Goal: Task Accomplishment & Management: Manage account settings

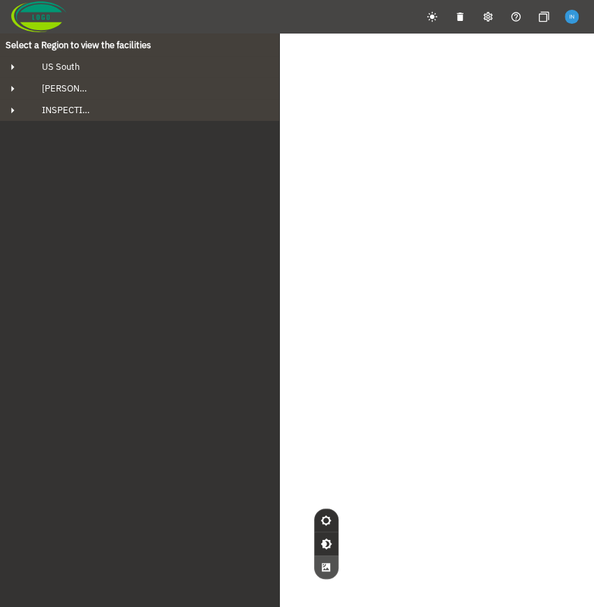
click at [572, 15] on img "button" at bounding box center [571, 16] width 13 height 13
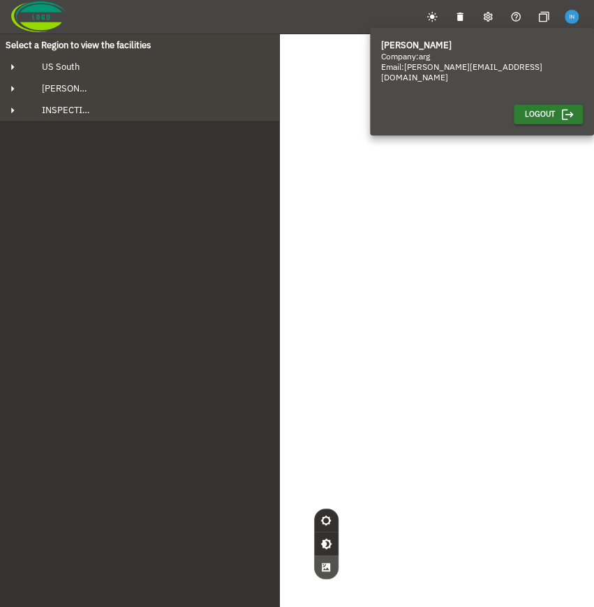
click at [536, 108] on span "Logout" at bounding box center [540, 114] width 30 height 13
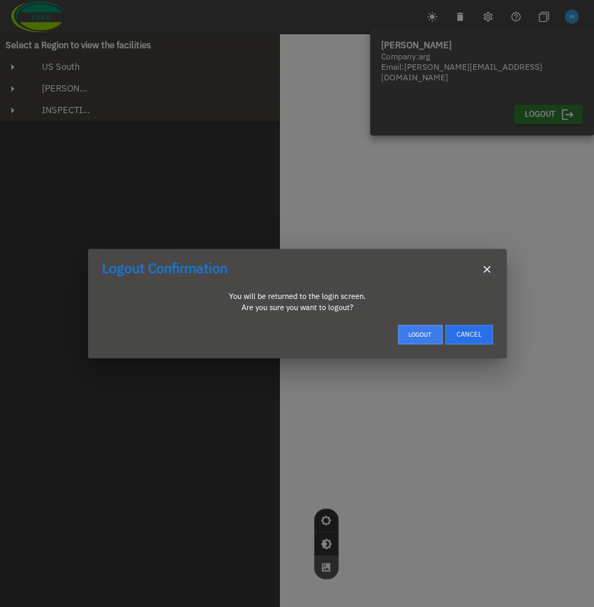
click at [426, 336] on button "Logout" at bounding box center [420, 335] width 45 height 20
